Goal: Information Seeking & Learning: Understand process/instructions

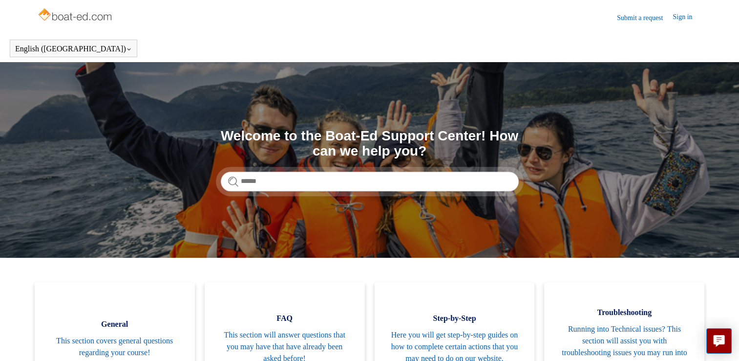
click at [299, 159] on div "Search Welcome to the Boat-Ed Support Center! How can we help you?" at bounding box center [370, 160] width 298 height 63
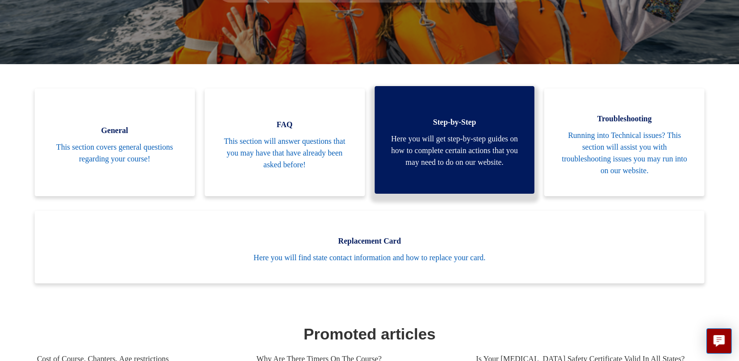
click at [471, 138] on span "Here you will get step-by-step guides on how to complete certain actions that y…" at bounding box center [454, 150] width 131 height 35
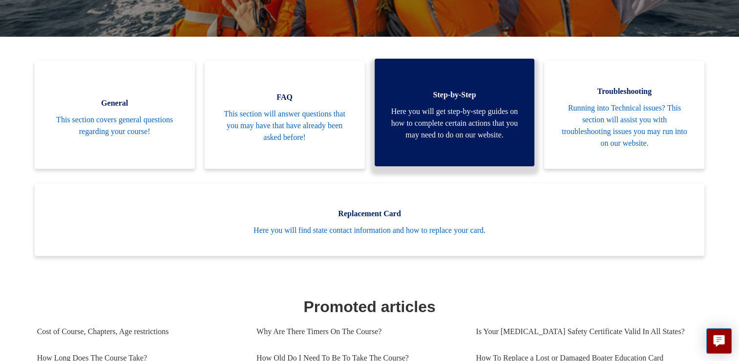
scroll to position [194, 0]
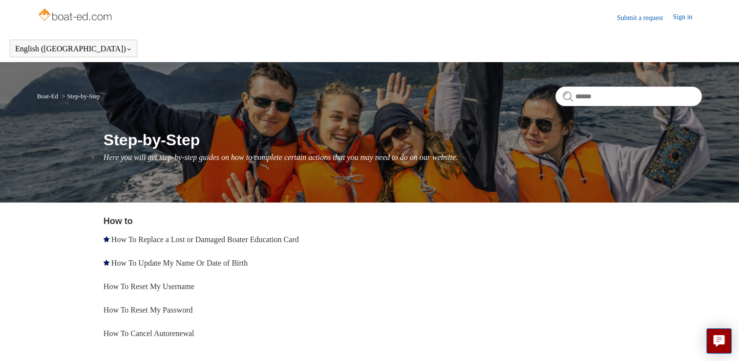
scroll to position [60, 0]
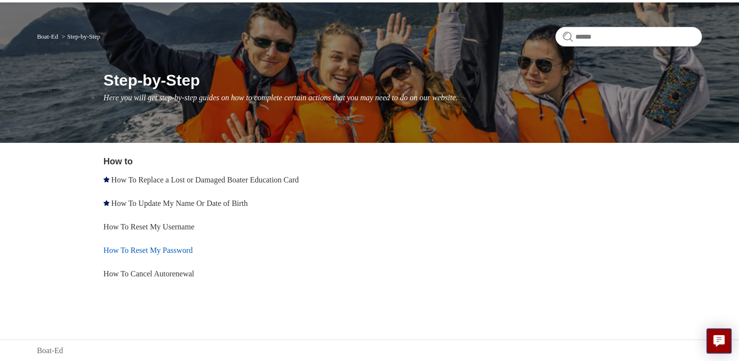
click at [132, 251] on link "How To Reset My Password" at bounding box center [148, 250] width 89 height 8
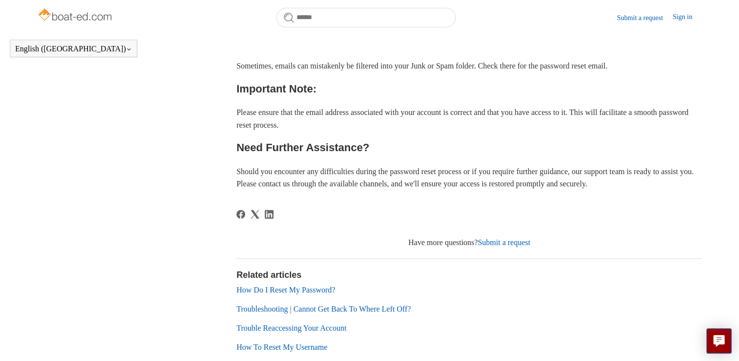
scroll to position [367, 0]
click at [509, 242] on link "Submit a request" at bounding box center [504, 241] width 53 height 8
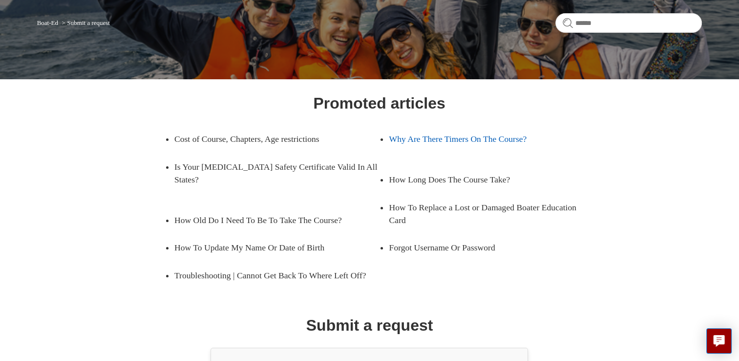
scroll to position [74, 0]
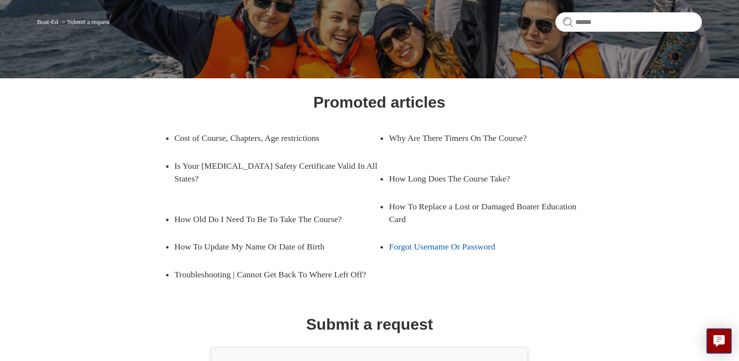
click at [413, 233] on link "Forgot Username Or Password" at bounding box center [484, 246] width 191 height 27
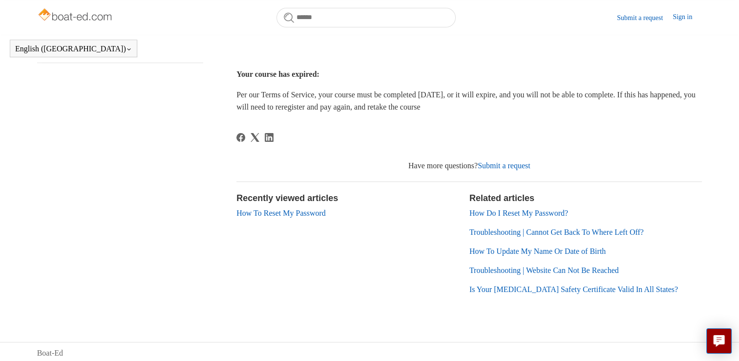
scroll to position [318, 0]
click at [526, 161] on link "Submit a request" at bounding box center [504, 164] width 53 height 8
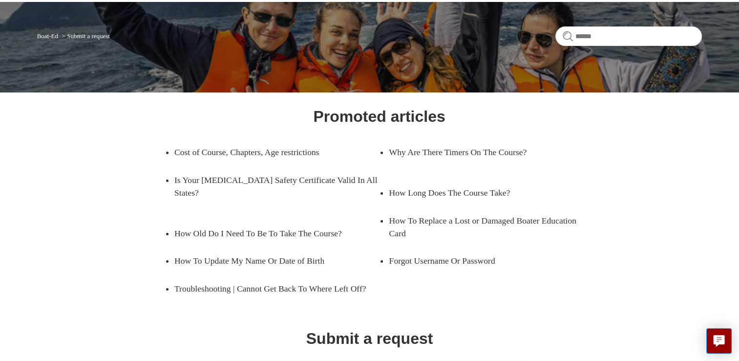
scroll to position [62, 0]
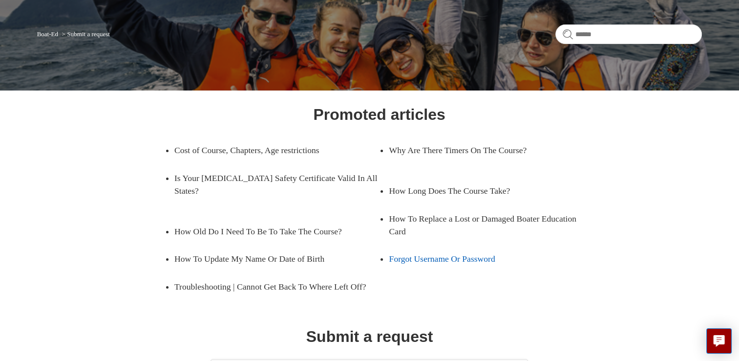
click at [441, 246] on link "Forgot Username Or Password" at bounding box center [484, 258] width 191 height 27
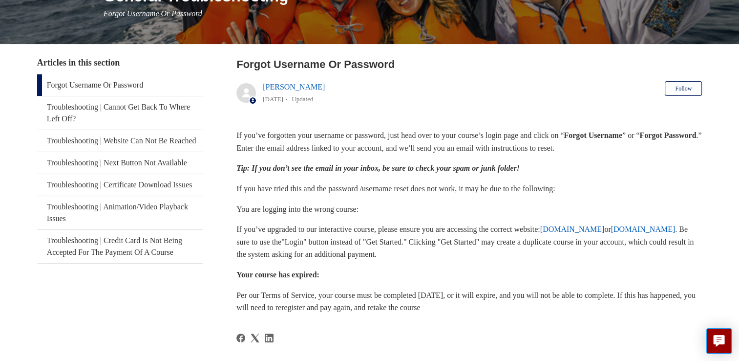
scroll to position [144, 0]
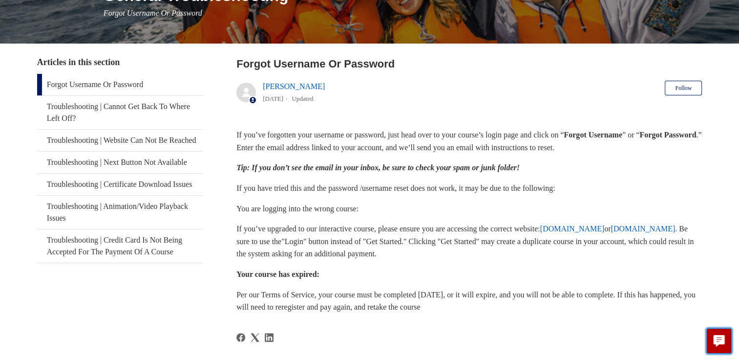
click at [729, 346] on button "Live chat" at bounding box center [719, 340] width 25 height 25
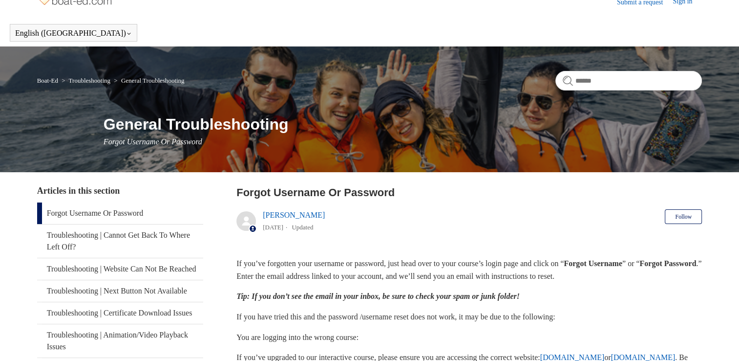
scroll to position [0, 0]
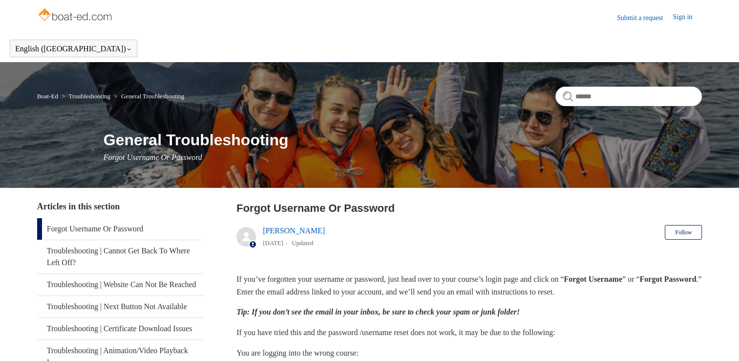
click at [678, 21] on link "Sign in" at bounding box center [687, 18] width 29 height 12
